Goal: Transaction & Acquisition: Purchase product/service

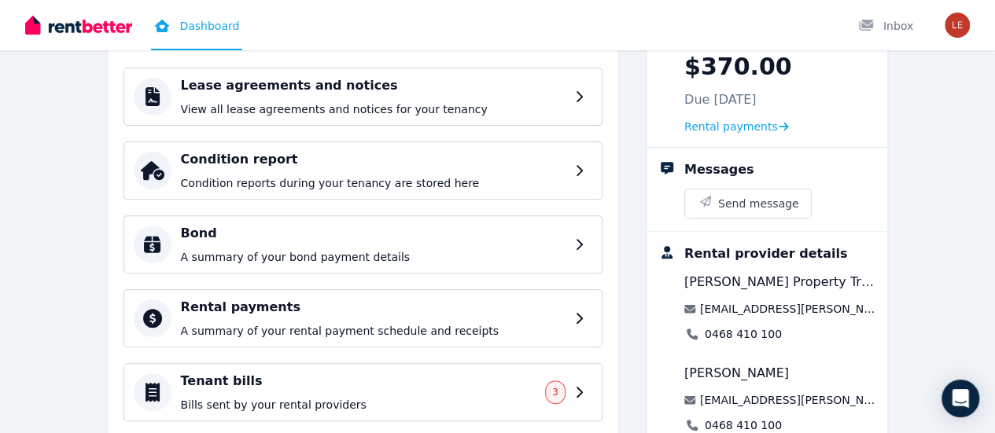
scroll to position [336, 0]
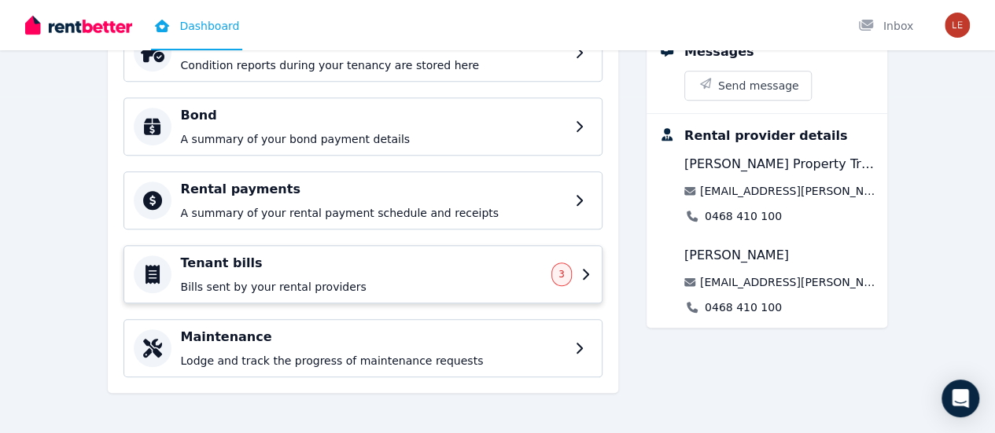
click at [542, 279] on p "Bills sent by your rental providers" at bounding box center [362, 287] width 362 height 16
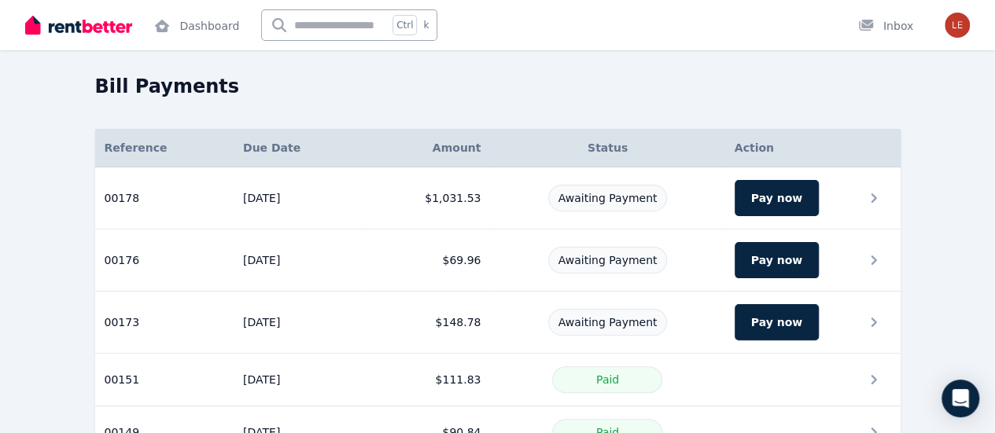
scroll to position [79, 0]
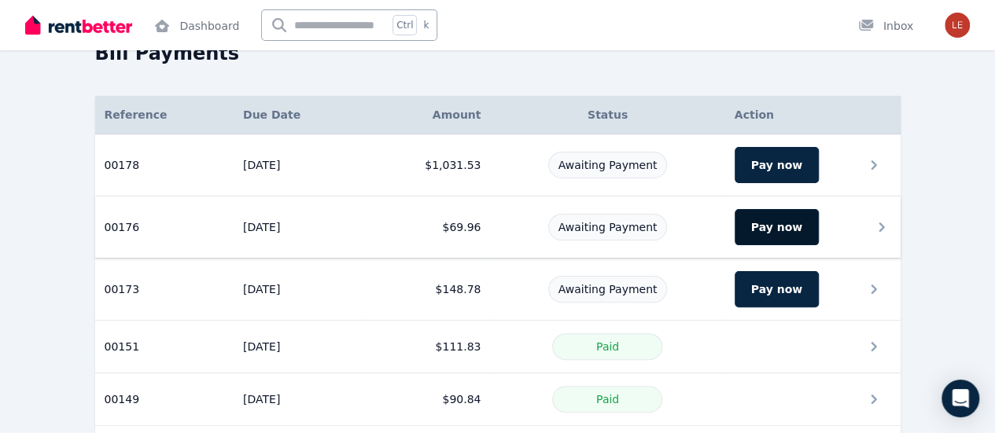
click at [811, 222] on button "Pay now" at bounding box center [776, 227] width 84 height 36
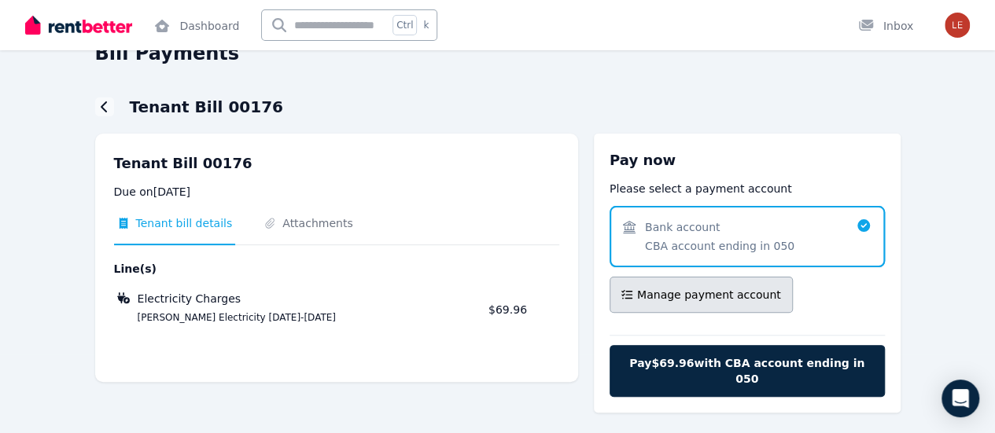
scroll to position [84, 0]
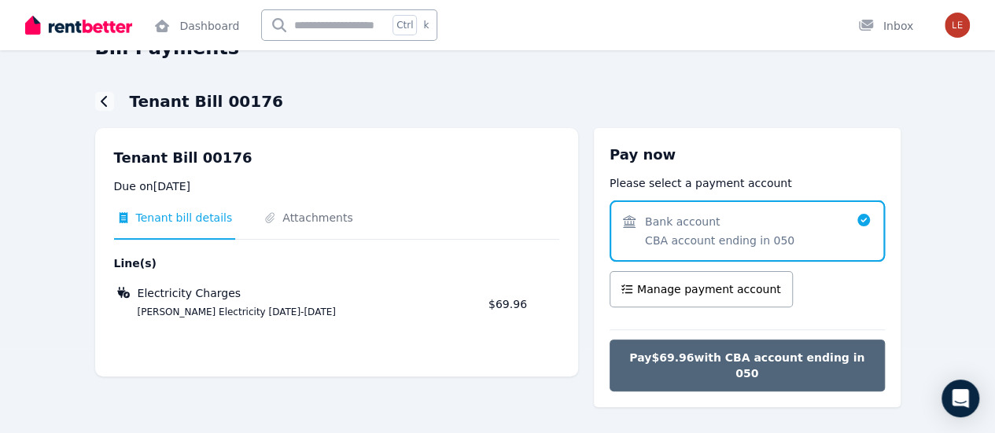
click at [719, 356] on span "Pay $69.96 with CBA account ending in 050" at bounding box center [747, 365] width 242 height 31
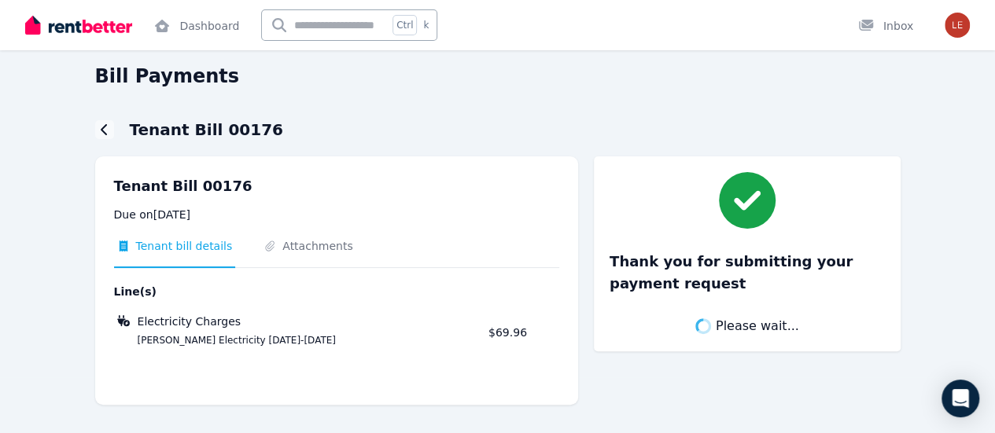
scroll to position [55, 0]
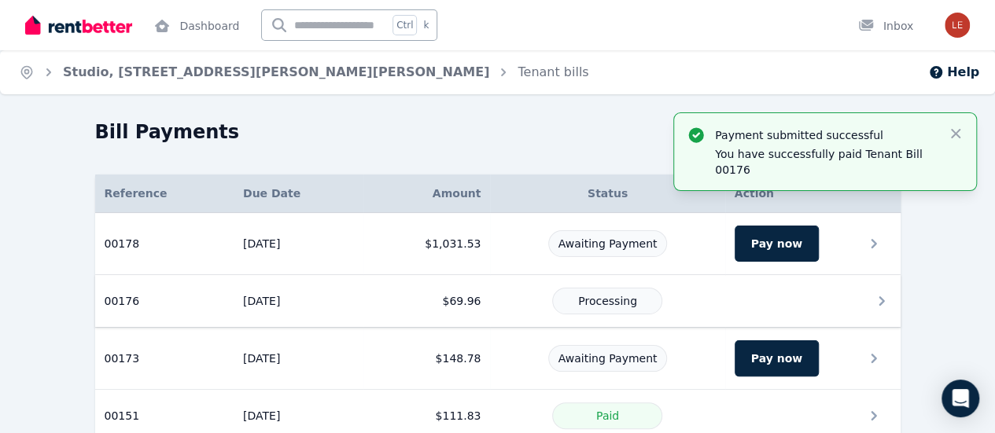
scroll to position [79, 0]
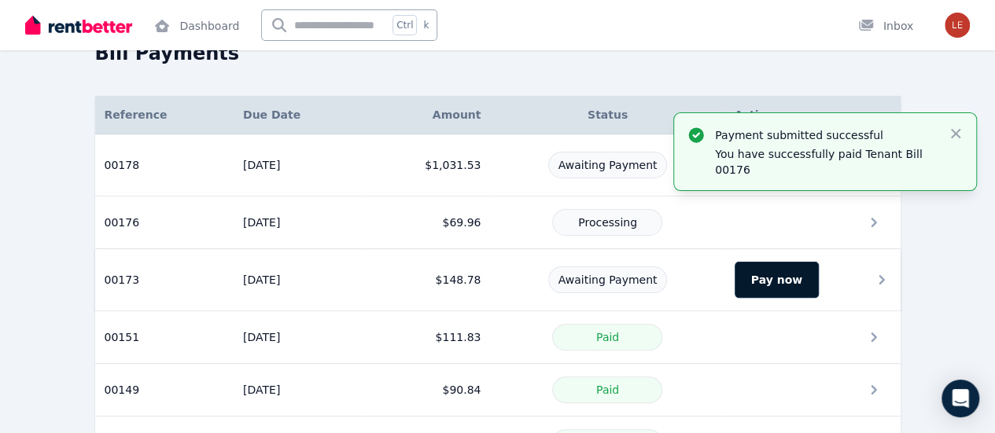
click at [818, 278] on button "Pay now" at bounding box center [776, 280] width 84 height 36
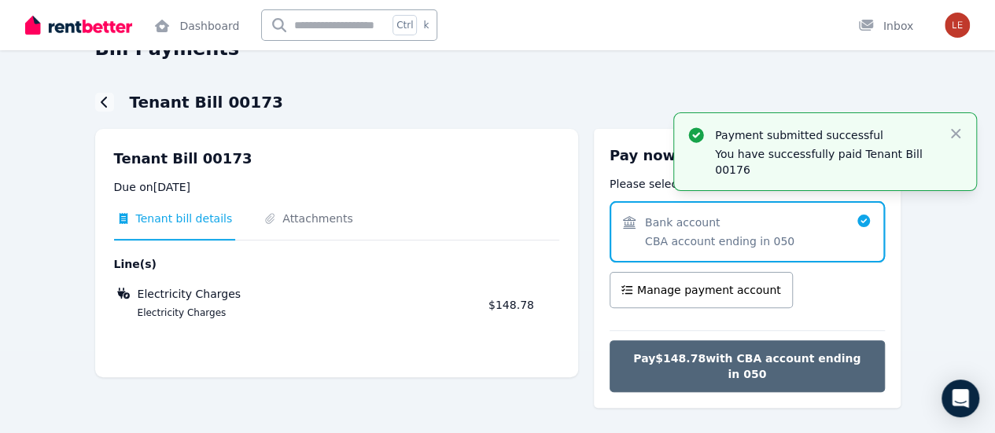
scroll to position [84, 0]
click at [756, 358] on span "Pay $148.78 with CBA account ending in 050" at bounding box center [747, 365] width 242 height 31
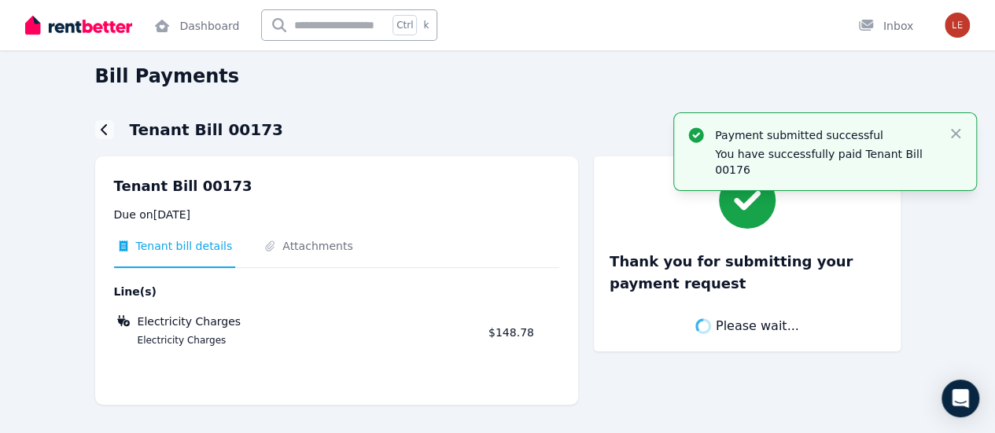
scroll to position [55, 0]
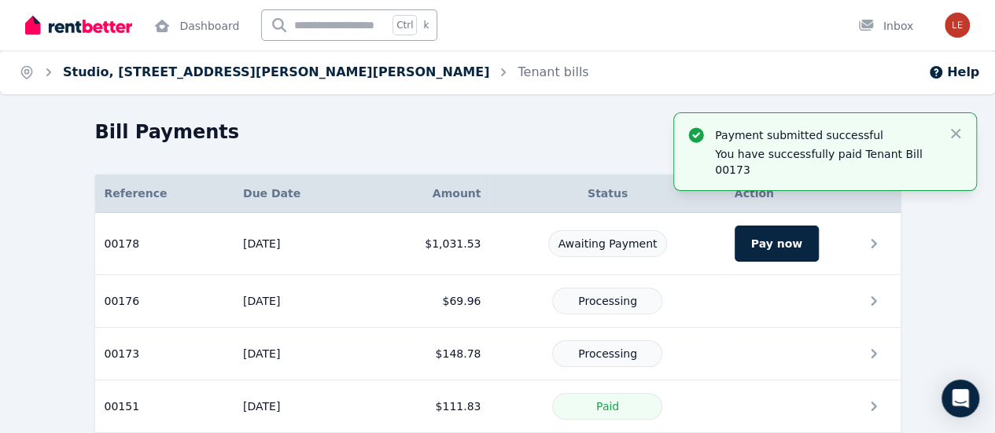
click at [226, 66] on link "Studio, [STREET_ADDRESS][PERSON_NAME][PERSON_NAME]" at bounding box center [276, 71] width 426 height 15
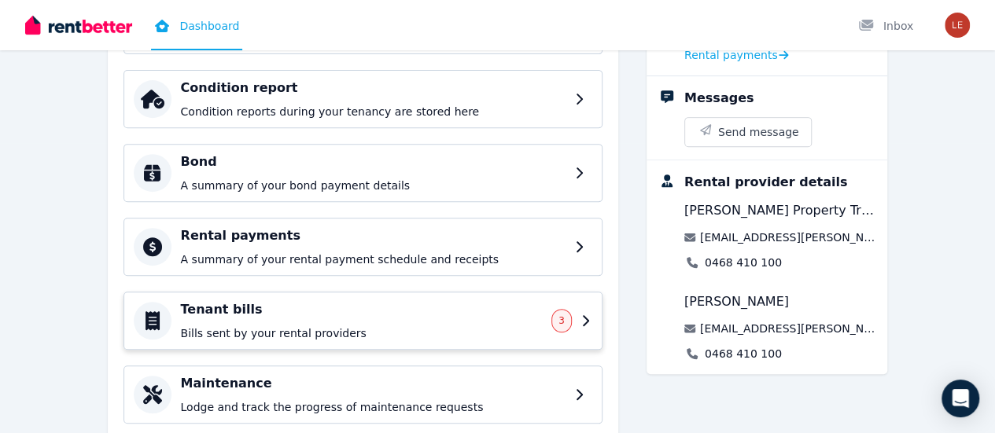
scroll to position [336, 0]
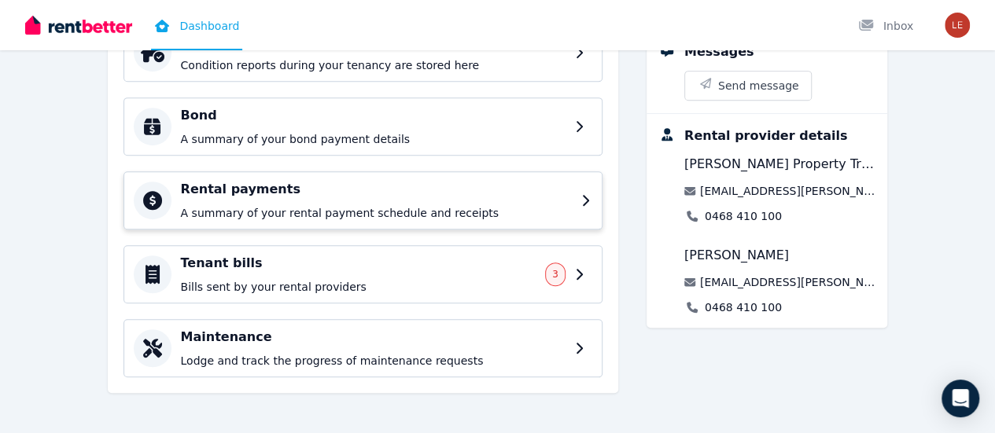
click at [502, 209] on p "A summary of your rental payment schedule and receipts" at bounding box center [376, 213] width 391 height 16
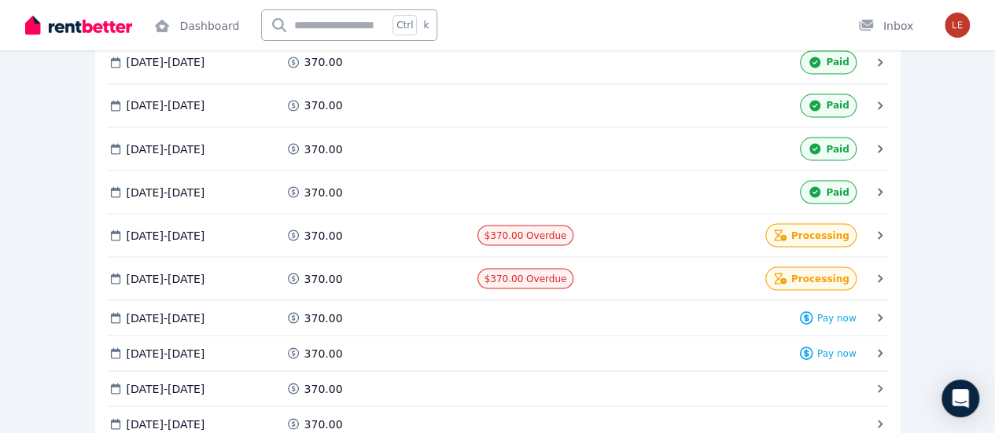
scroll to position [1461, 0]
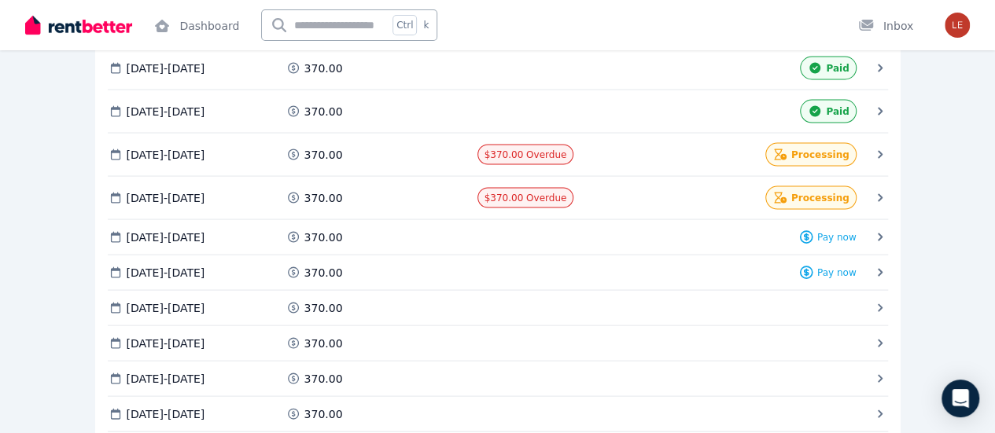
click at [0, 0] on span "Pay now" at bounding box center [0, 0] width 0 height 0
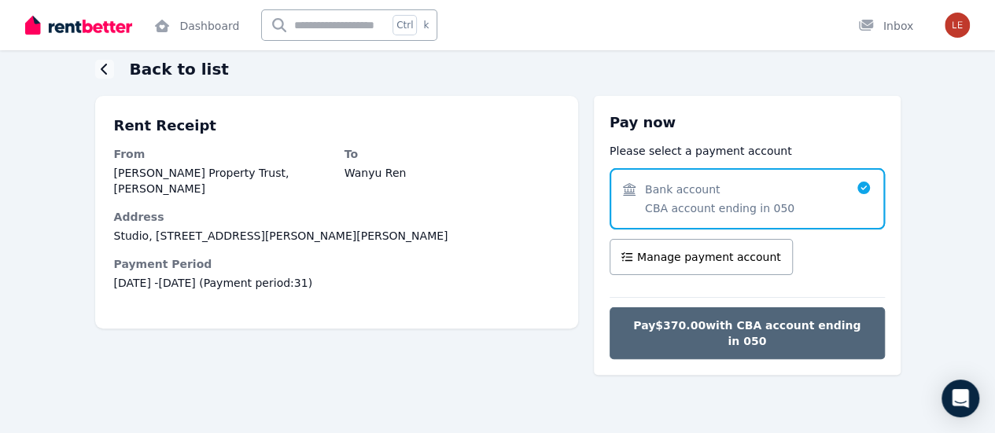
scroll to position [61, 0]
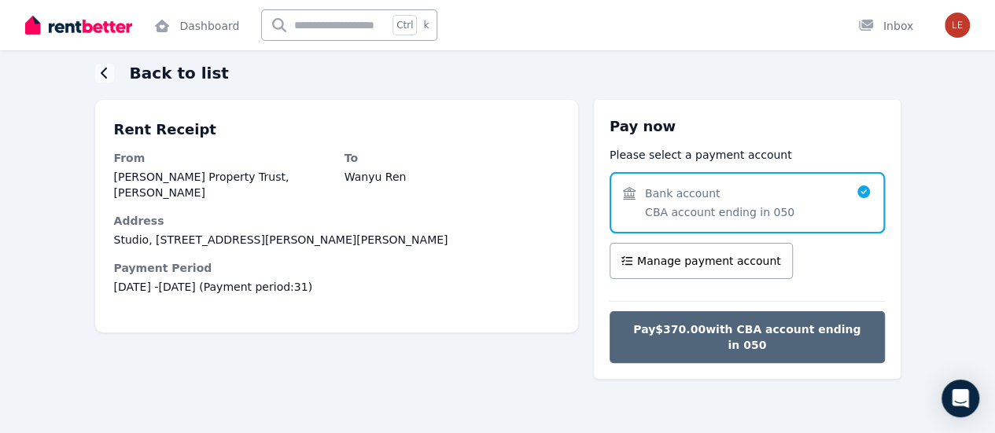
click at [745, 328] on span "Pay $370.00 with CBA account ending in 050" at bounding box center [747, 337] width 242 height 31
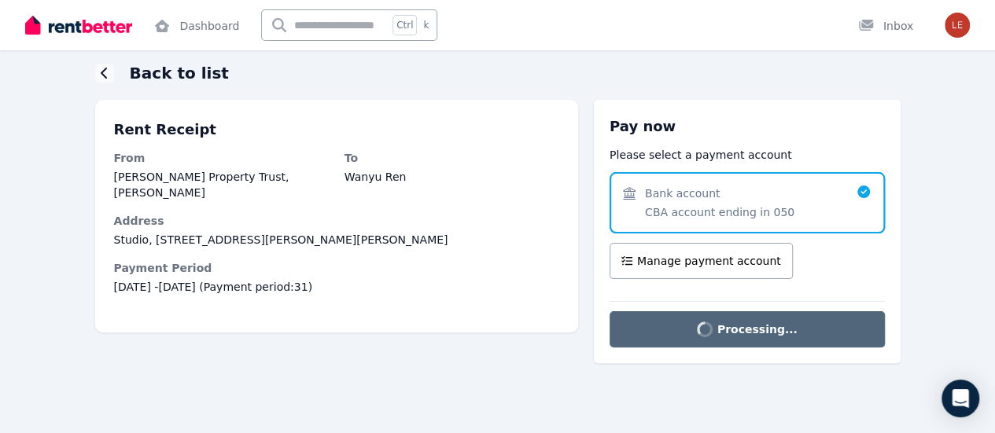
scroll to position [0, 0]
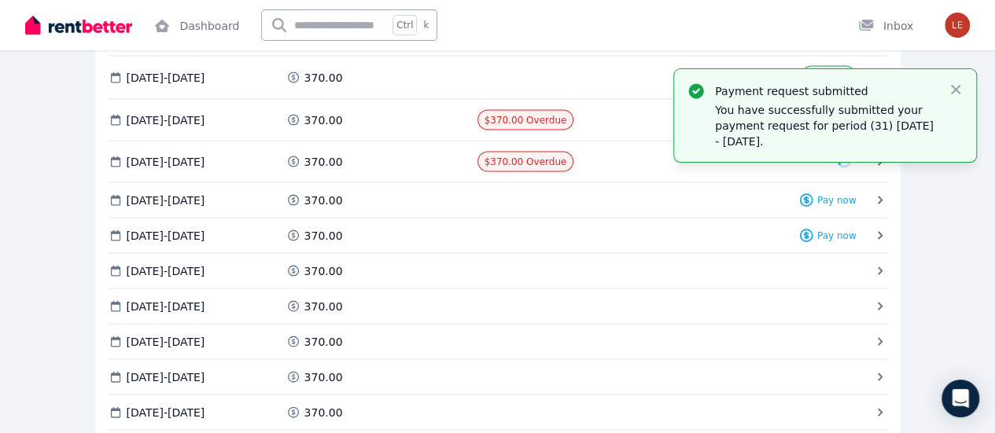
scroll to position [1415, 0]
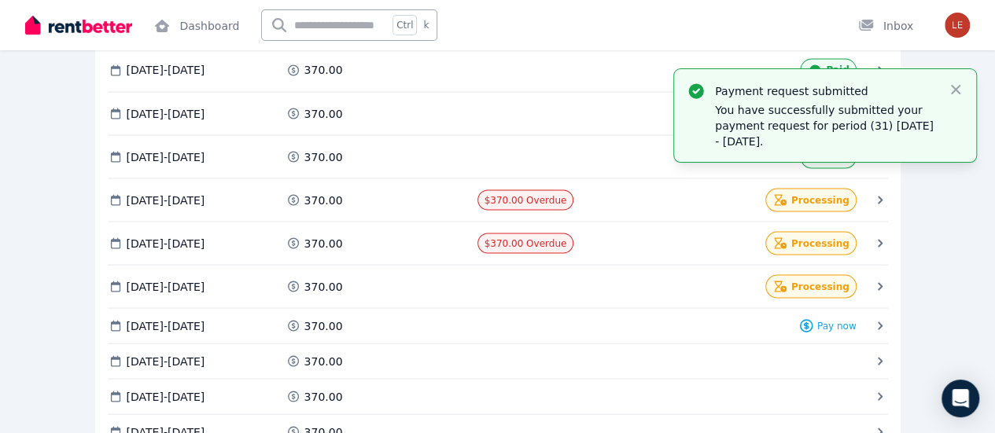
click at [0, 0] on span "Pay now" at bounding box center [0, 0] width 0 height 0
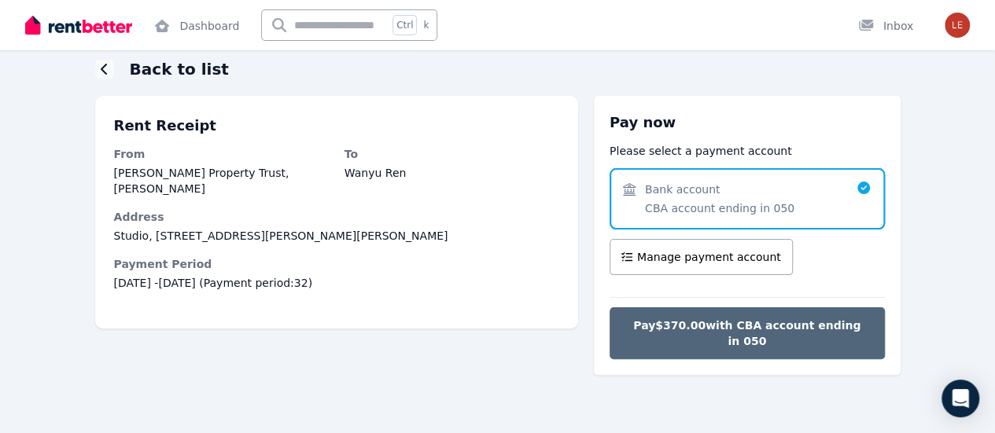
scroll to position [61, 0]
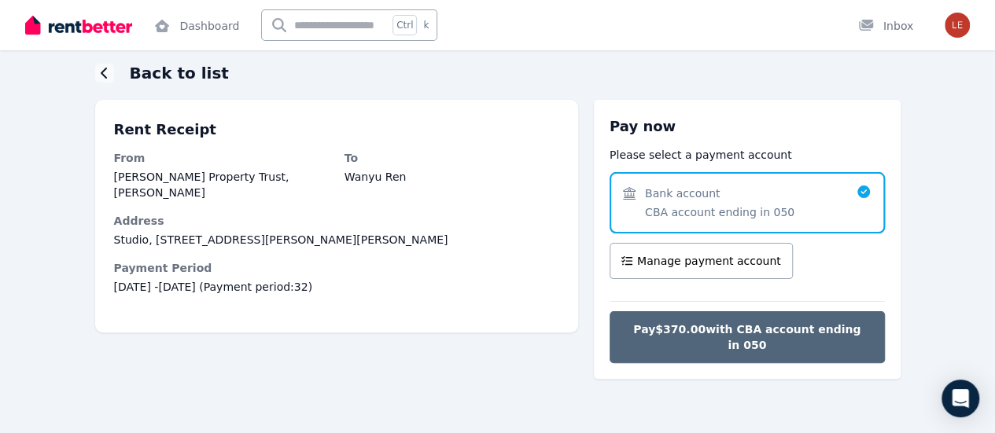
click at [725, 329] on span "Pay $370.00 with CBA account ending in 050" at bounding box center [747, 337] width 242 height 31
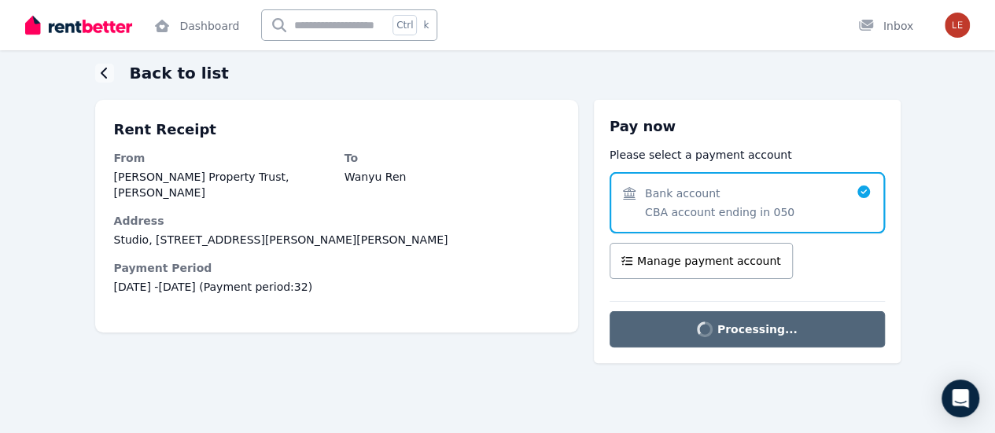
scroll to position [0, 0]
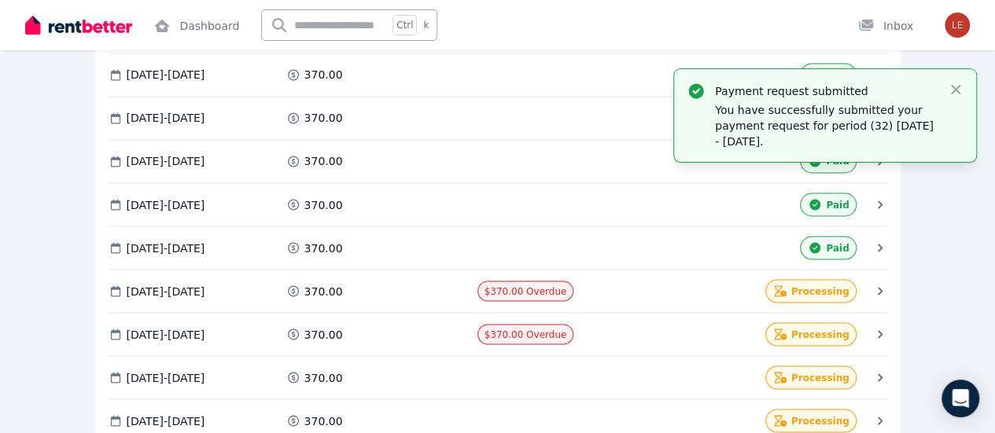
scroll to position [1415, 0]
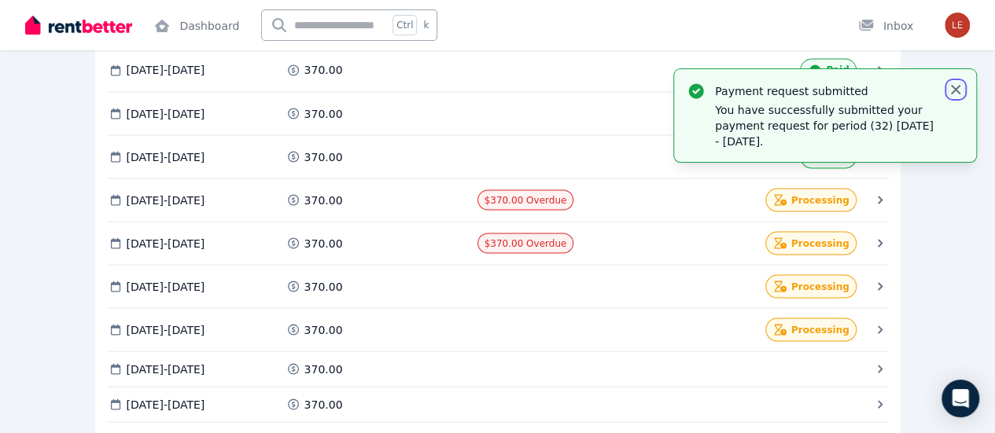
click at [958, 87] on icon "button" at bounding box center [954, 89] width 9 height 9
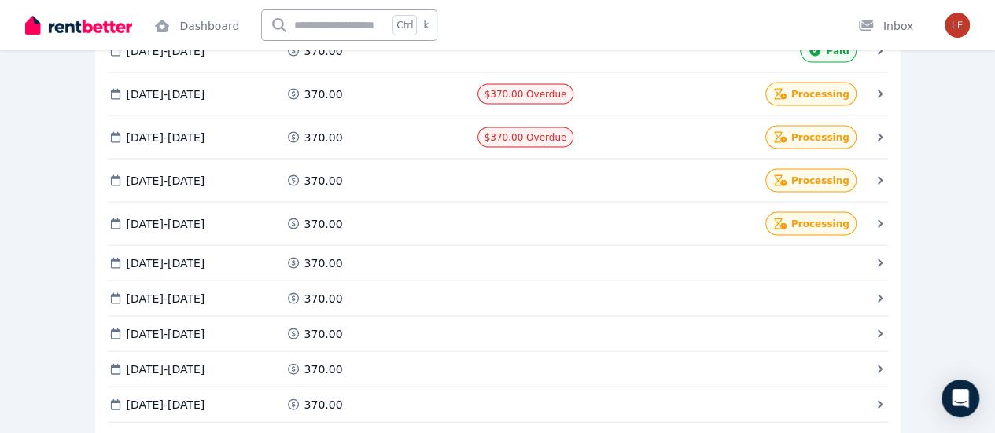
scroll to position [1572, 0]
